Goal: Complete application form

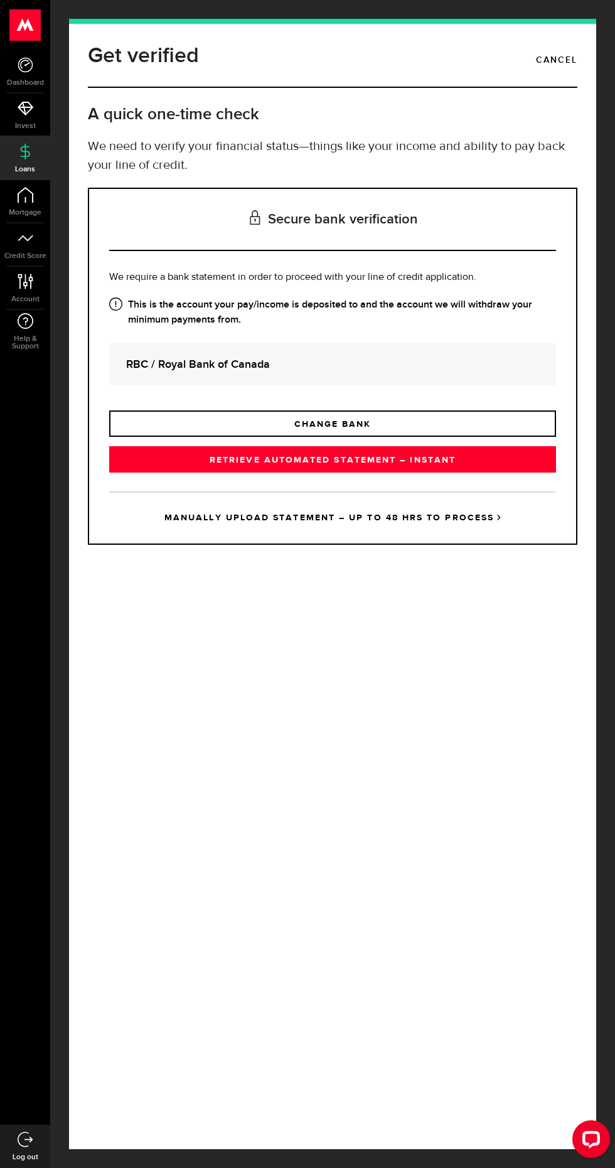
click at [380, 473] on link "RETRIEVE AUTOMATED STATEMENT – INSTANT" at bounding box center [332, 459] width 447 height 26
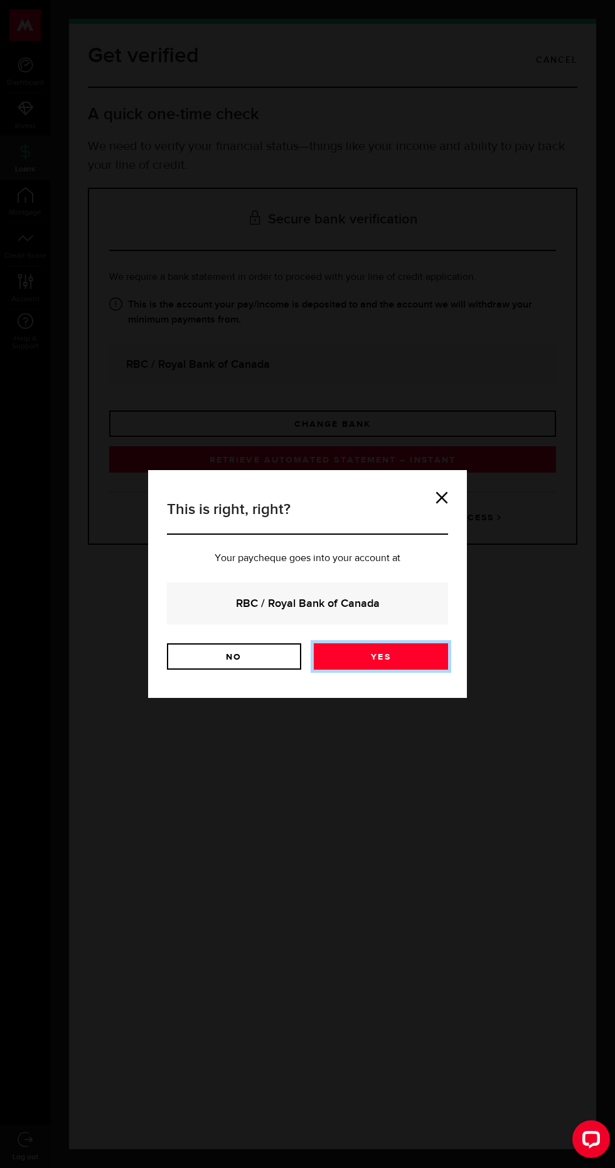
click at [428, 662] on link "Yes" at bounding box center [381, 656] width 134 height 26
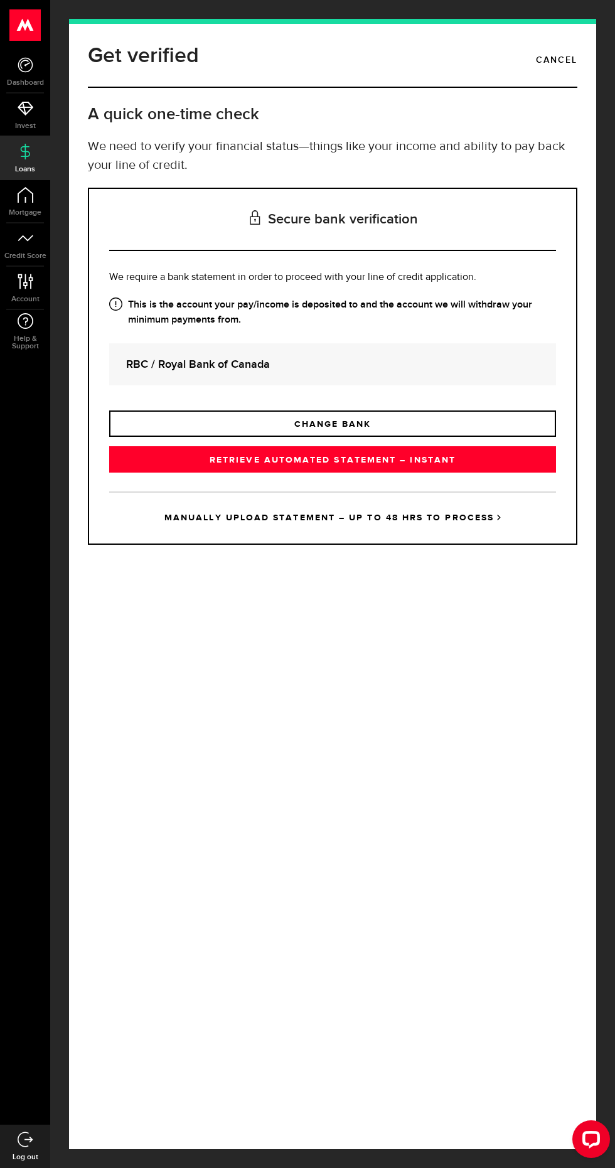
click at [370, 473] on link "RETRIEVE AUTOMATED STATEMENT – INSTANT" at bounding box center [332, 459] width 447 height 26
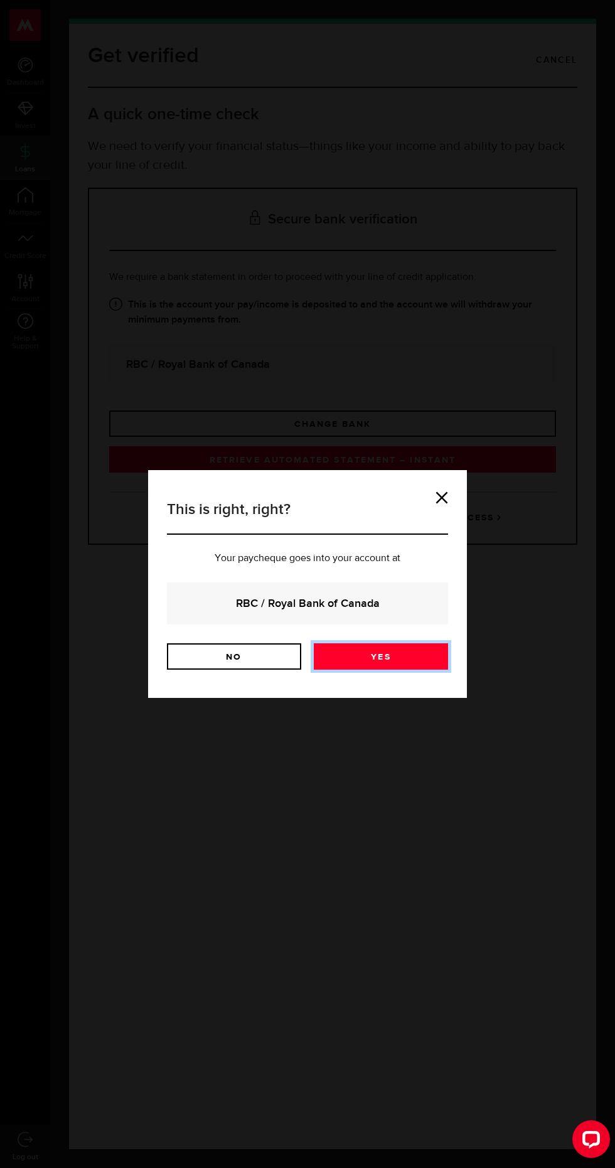
click at [391, 649] on link "Yes" at bounding box center [381, 656] width 134 height 26
